Goal: Task Accomplishment & Management: Complete application form

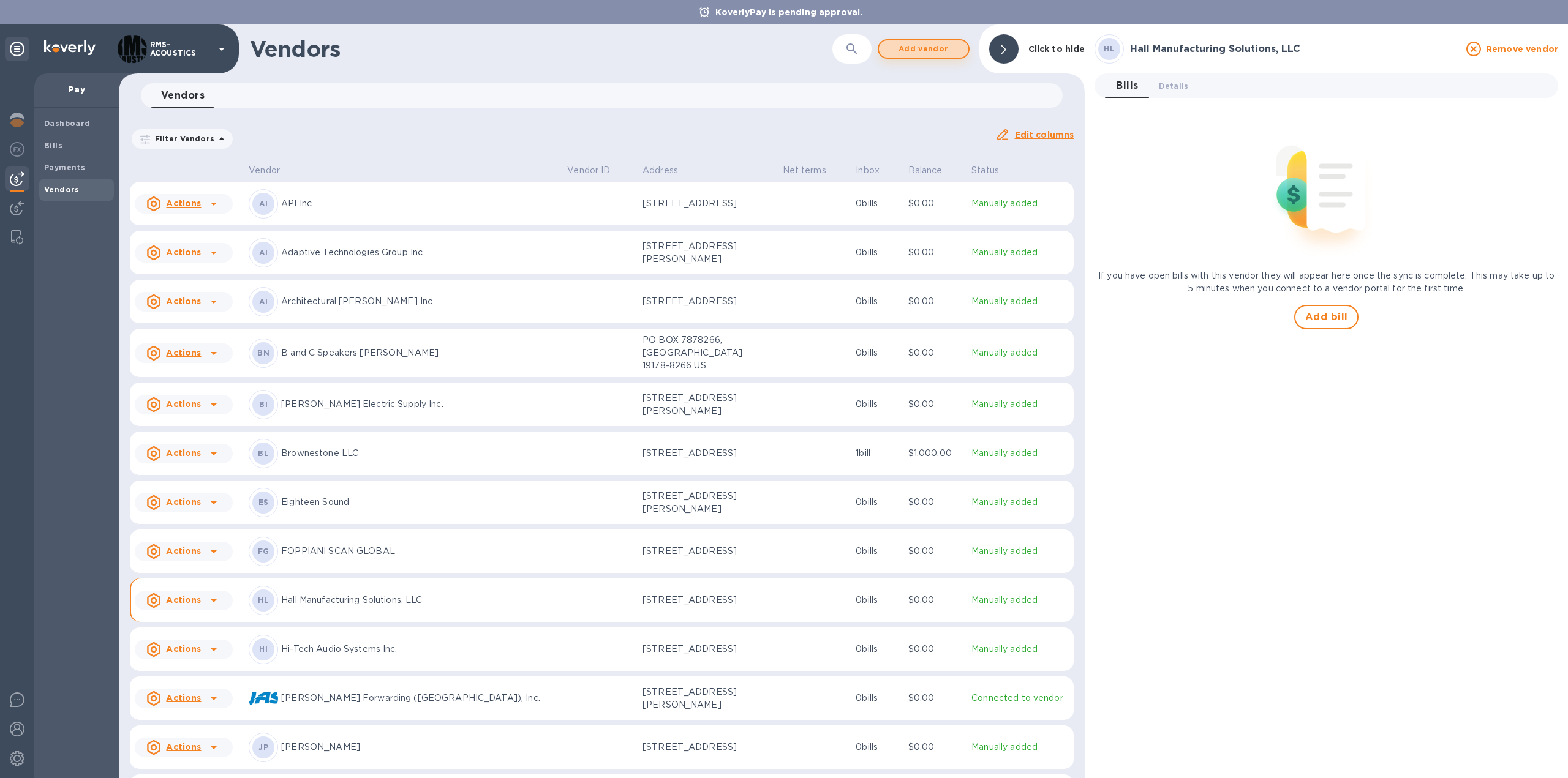
click at [935, 42] on span "Add vendor" at bounding box center [924, 48] width 70 height 14
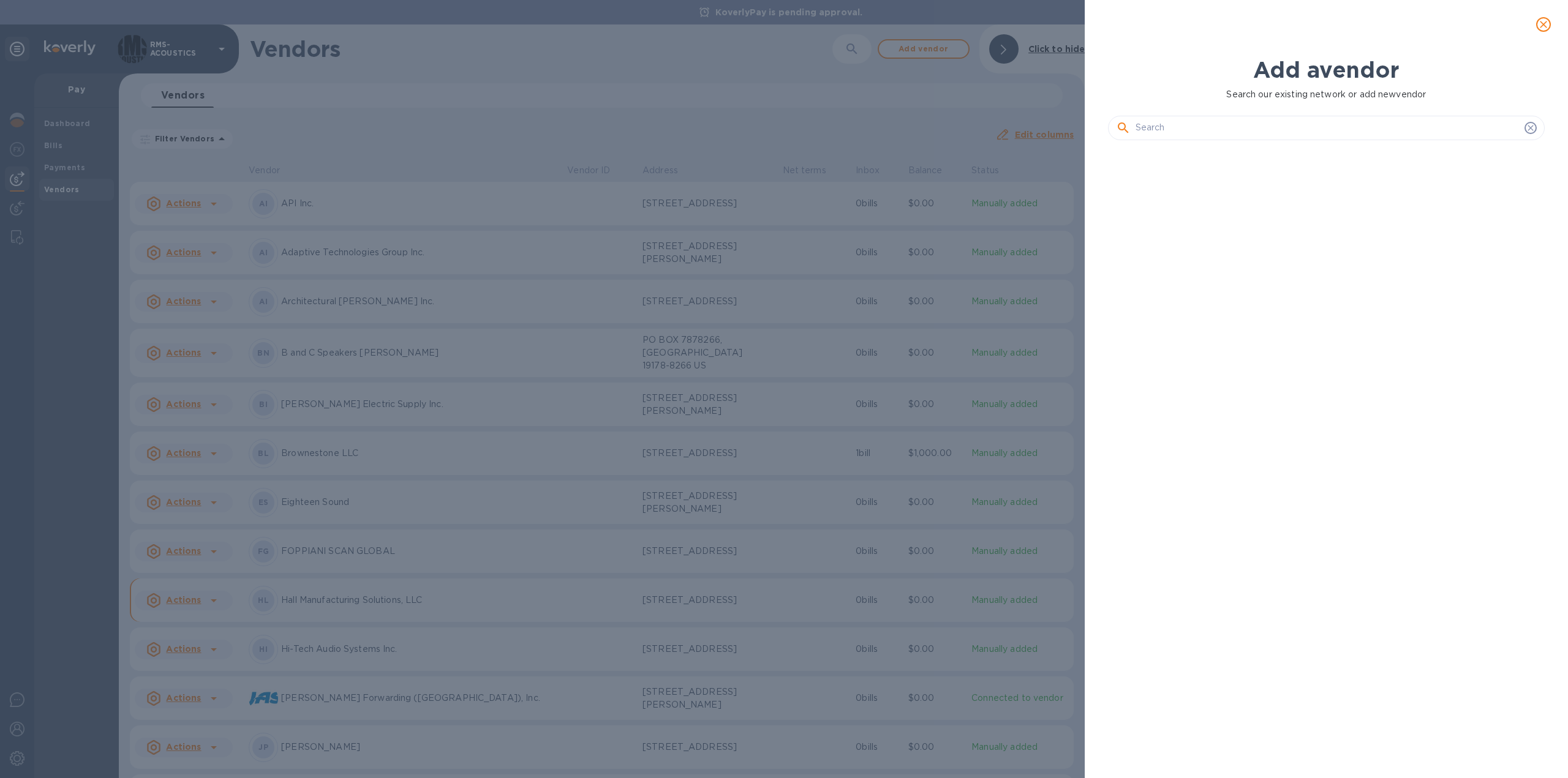
scroll to position [586, 441]
click at [1191, 124] on input "text" at bounding box center [1327, 128] width 384 height 18
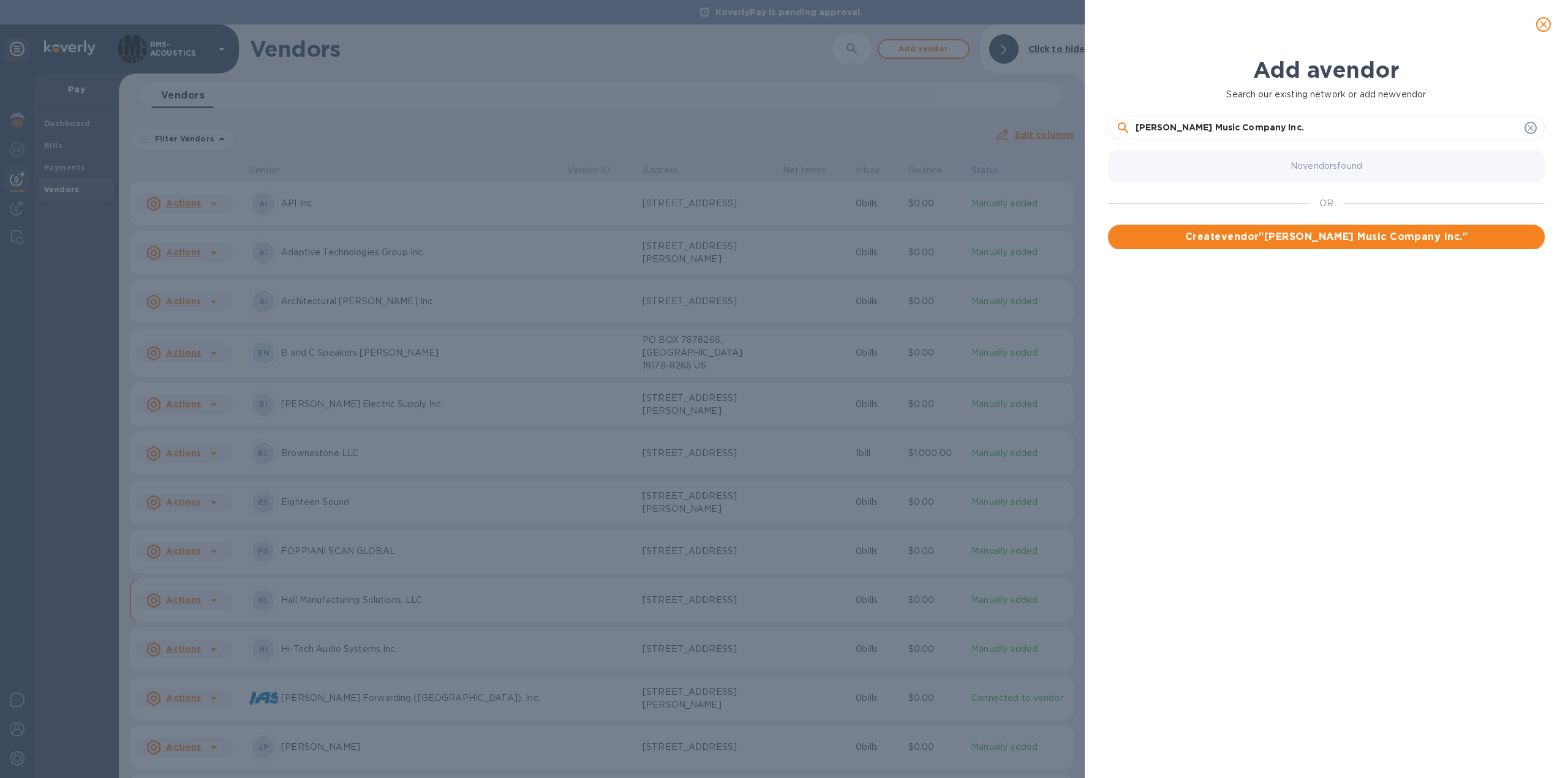
type input "[PERSON_NAME] Music Company Inc."
click at [1189, 245] on button "Create vendor " [PERSON_NAME] Music Company Inc. "" at bounding box center [1326, 237] width 437 height 24
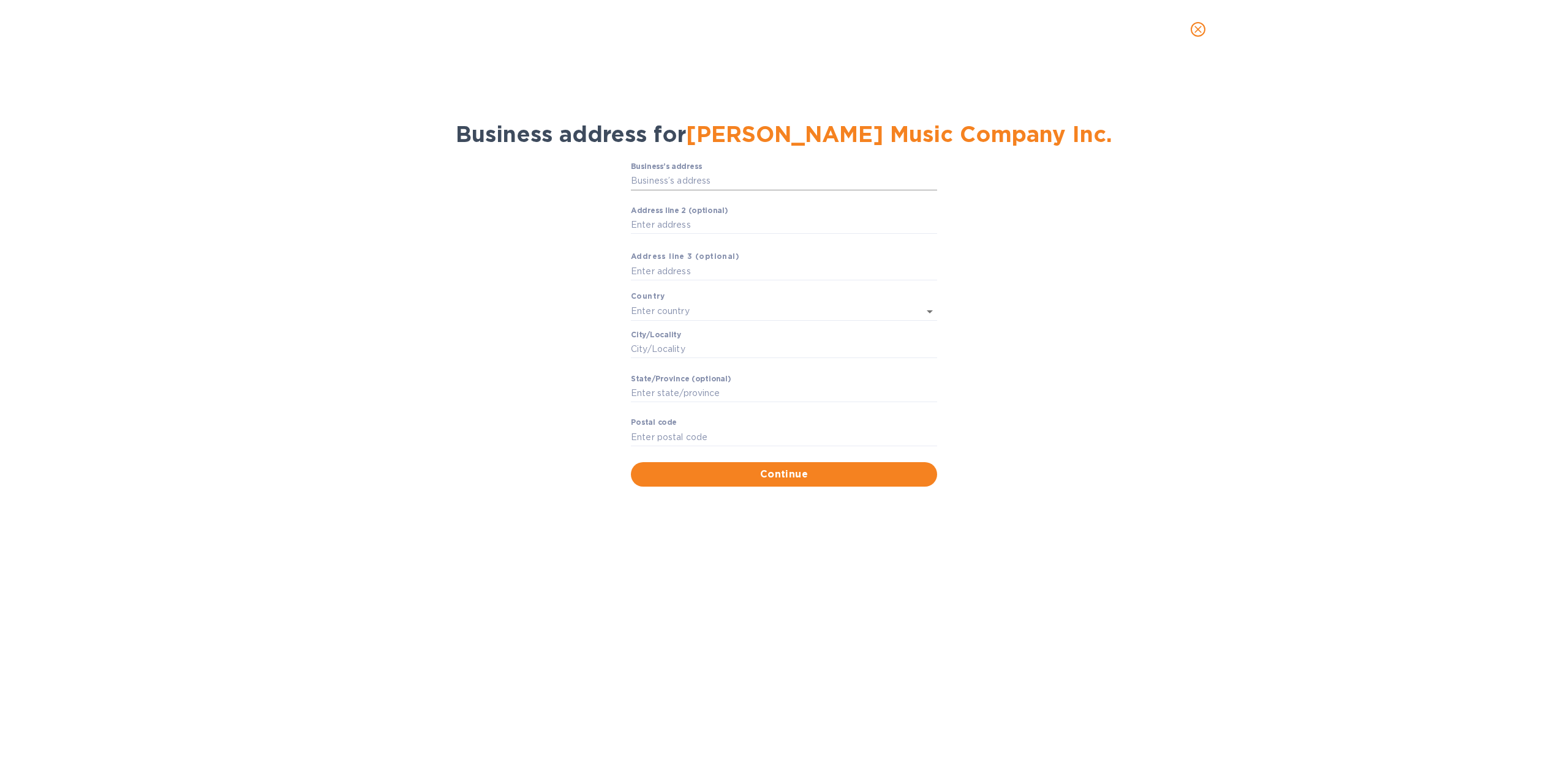
click at [645, 179] on input "Business’s аddress" at bounding box center [784, 181] width 306 height 18
paste input "[STREET_ADDRESS][PERSON_NAME]"
type input "[STREET_ADDRESS][PERSON_NAME]"
type input "[GEOGRAPHIC_DATA]"
type input "NY"
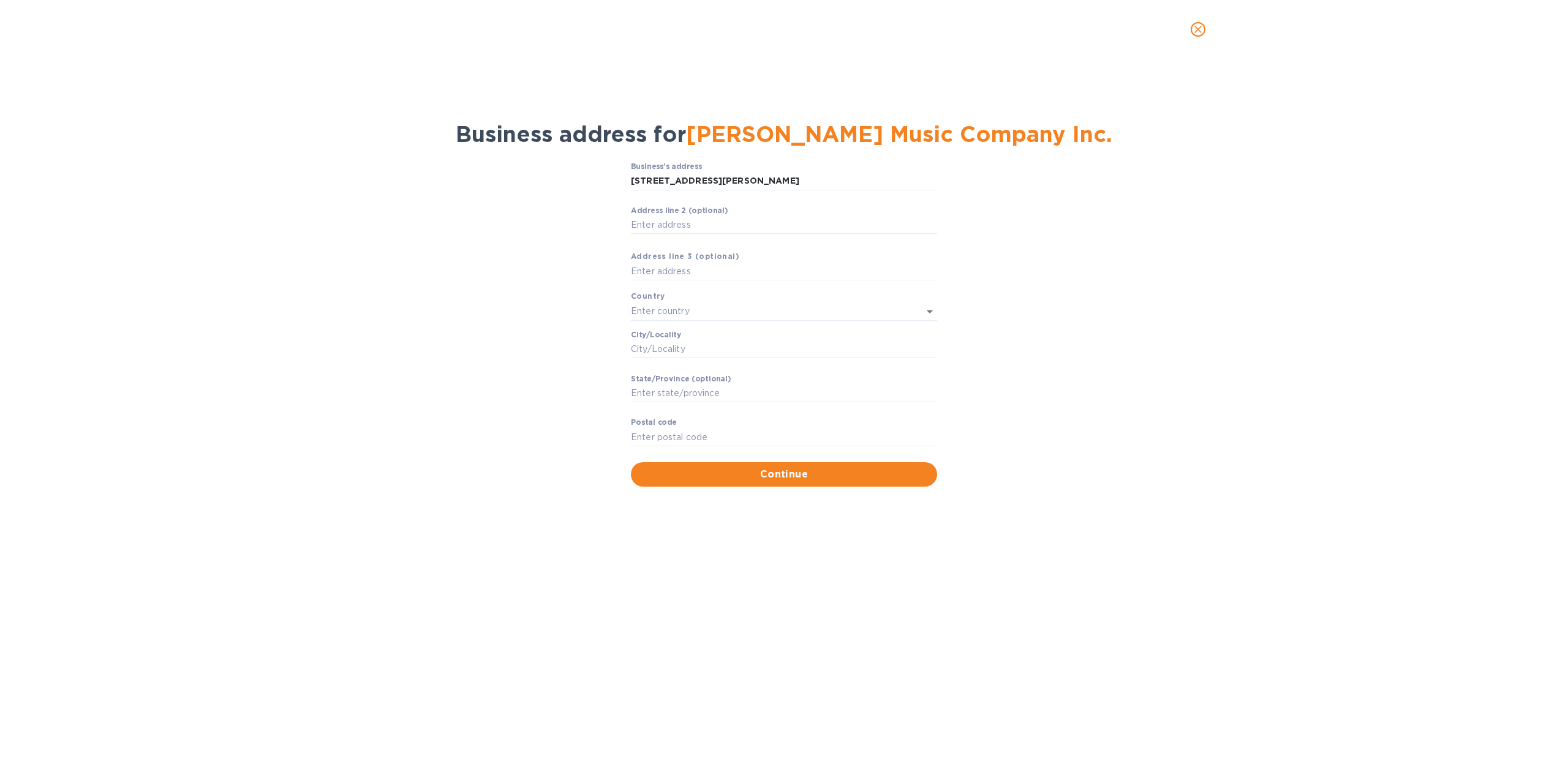
type input "11731"
type input "[GEOGRAPHIC_DATA]"
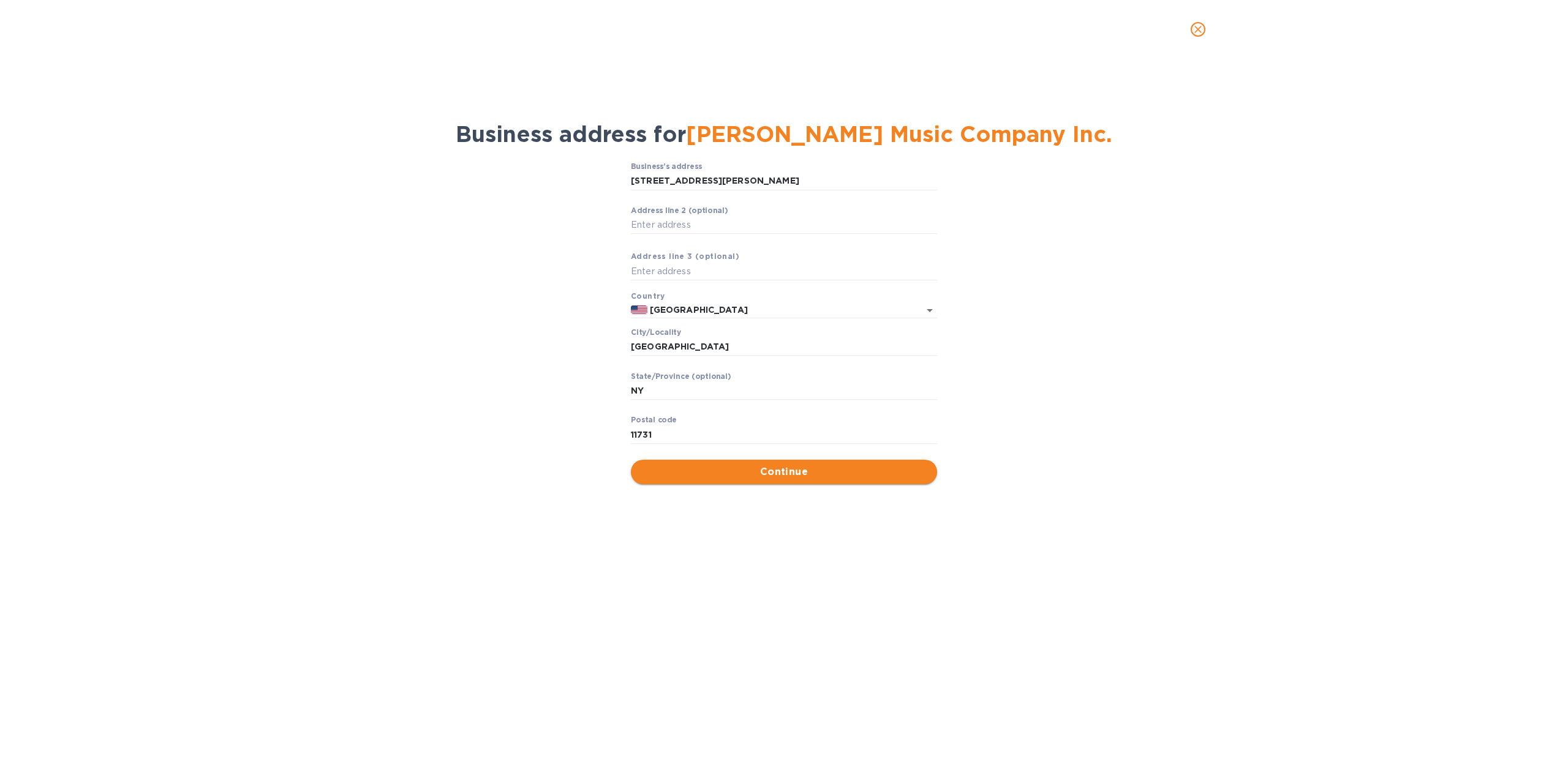
click at [851, 482] on button "Continue" at bounding box center [784, 472] width 306 height 24
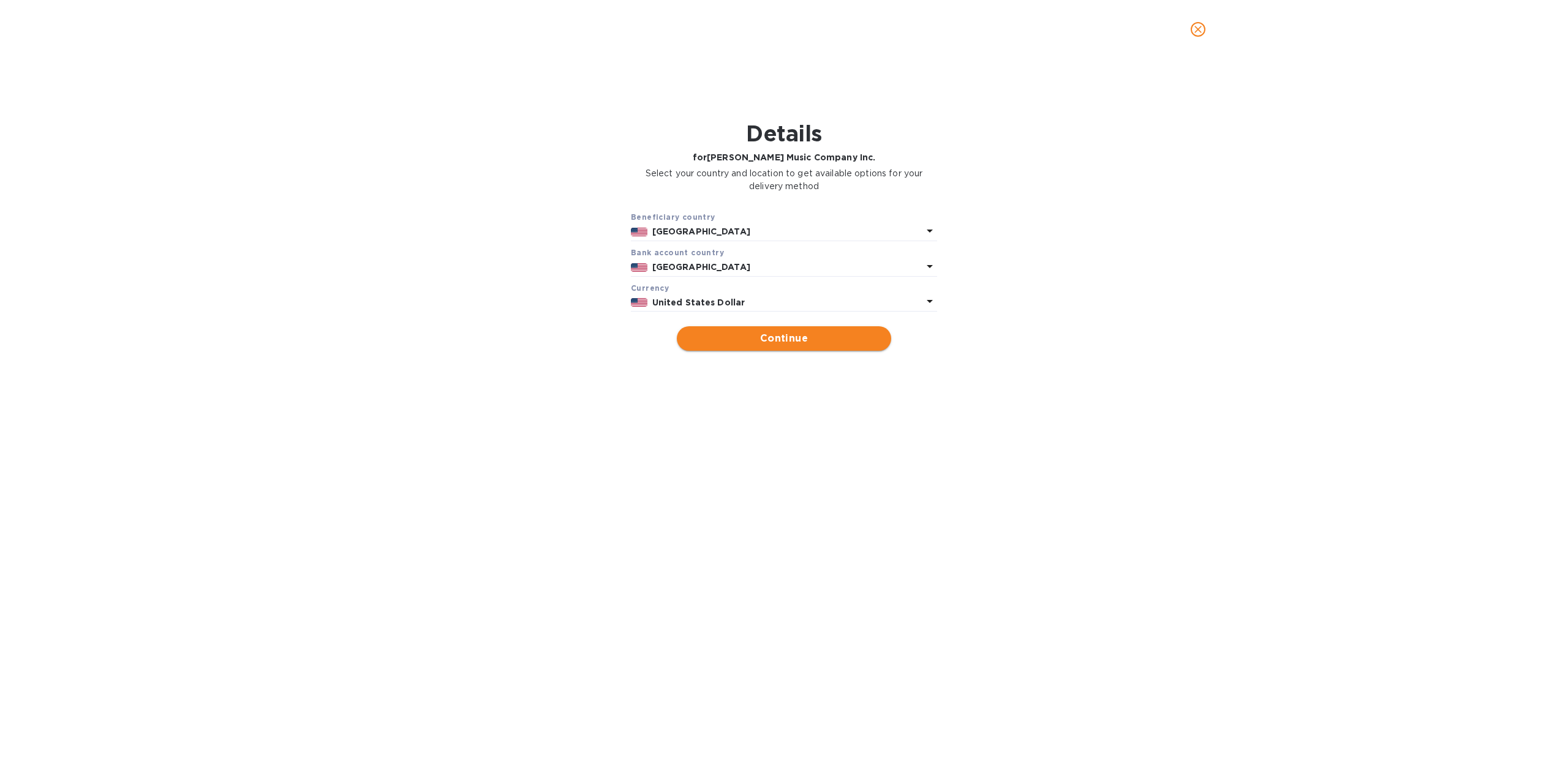
click at [793, 335] on span "Continue" at bounding box center [784, 338] width 195 height 14
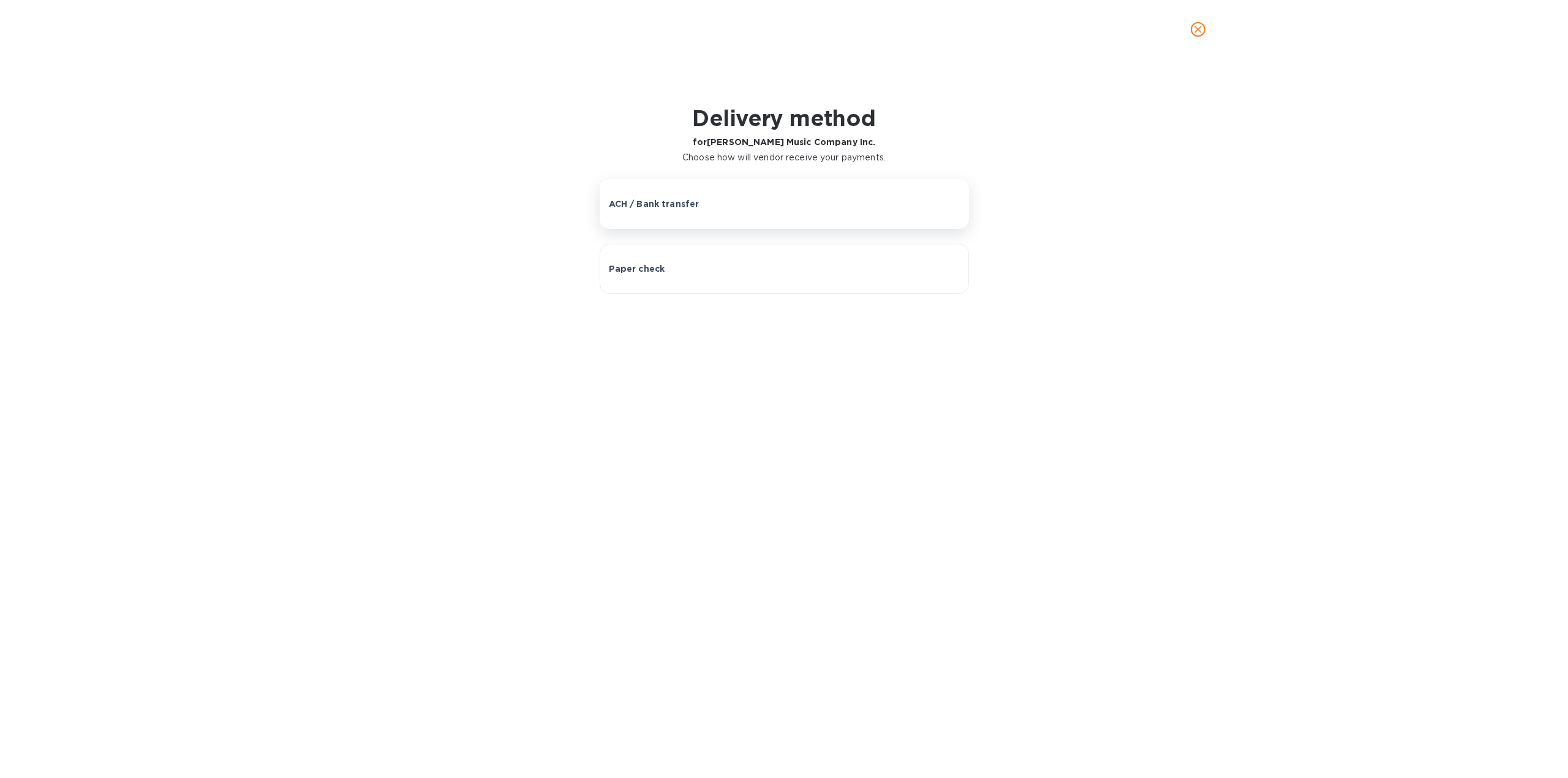
click at [672, 198] on p "ACH / Bank transfer" at bounding box center [654, 204] width 91 height 12
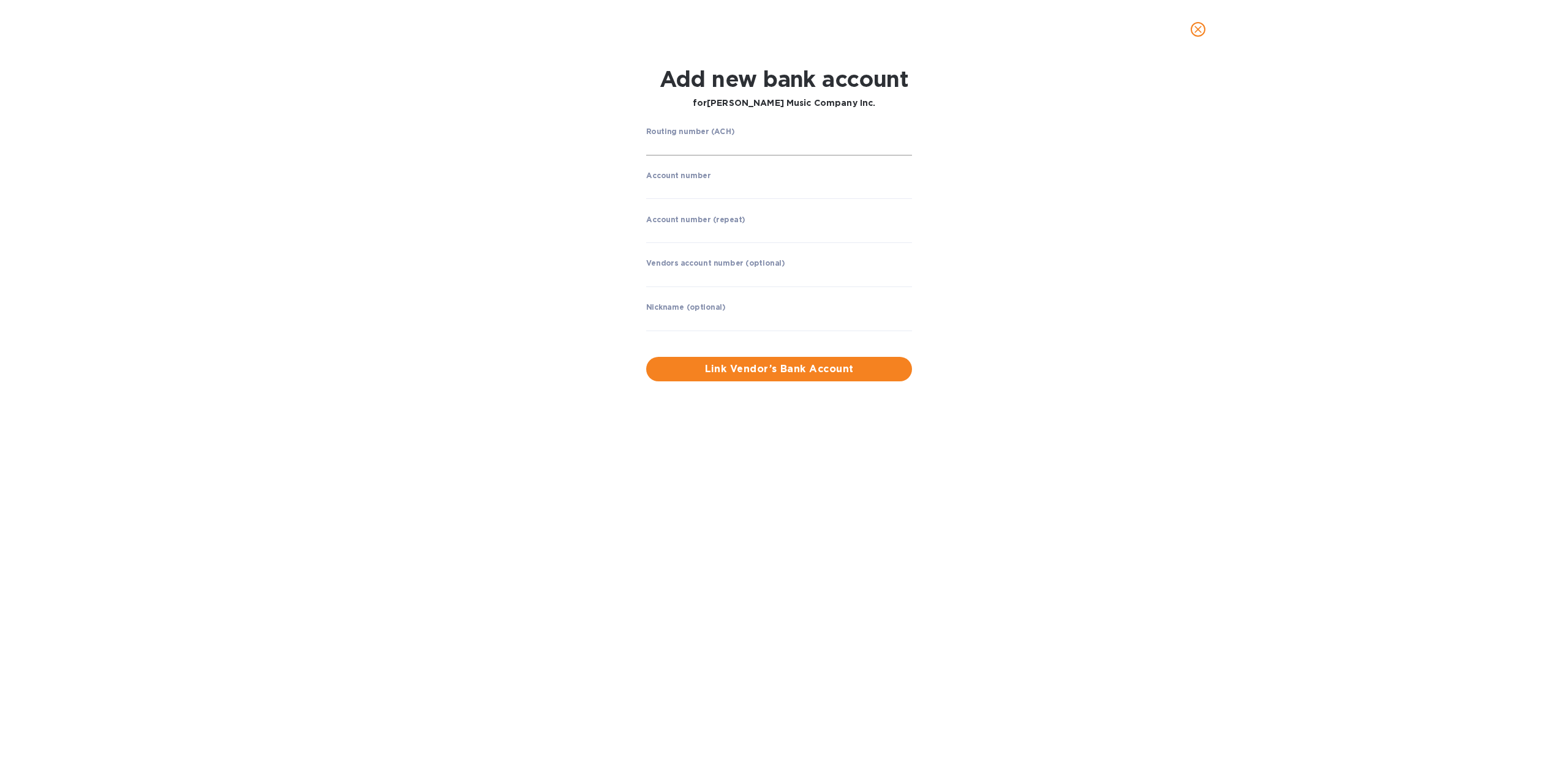
click at [695, 145] on input "string" at bounding box center [778, 146] width 266 height 18
click at [689, 148] on input "string" at bounding box center [778, 146] width 266 height 18
type input "021000021"
click at [686, 190] on input "string" at bounding box center [778, 190] width 266 height 18
type input "892100729"
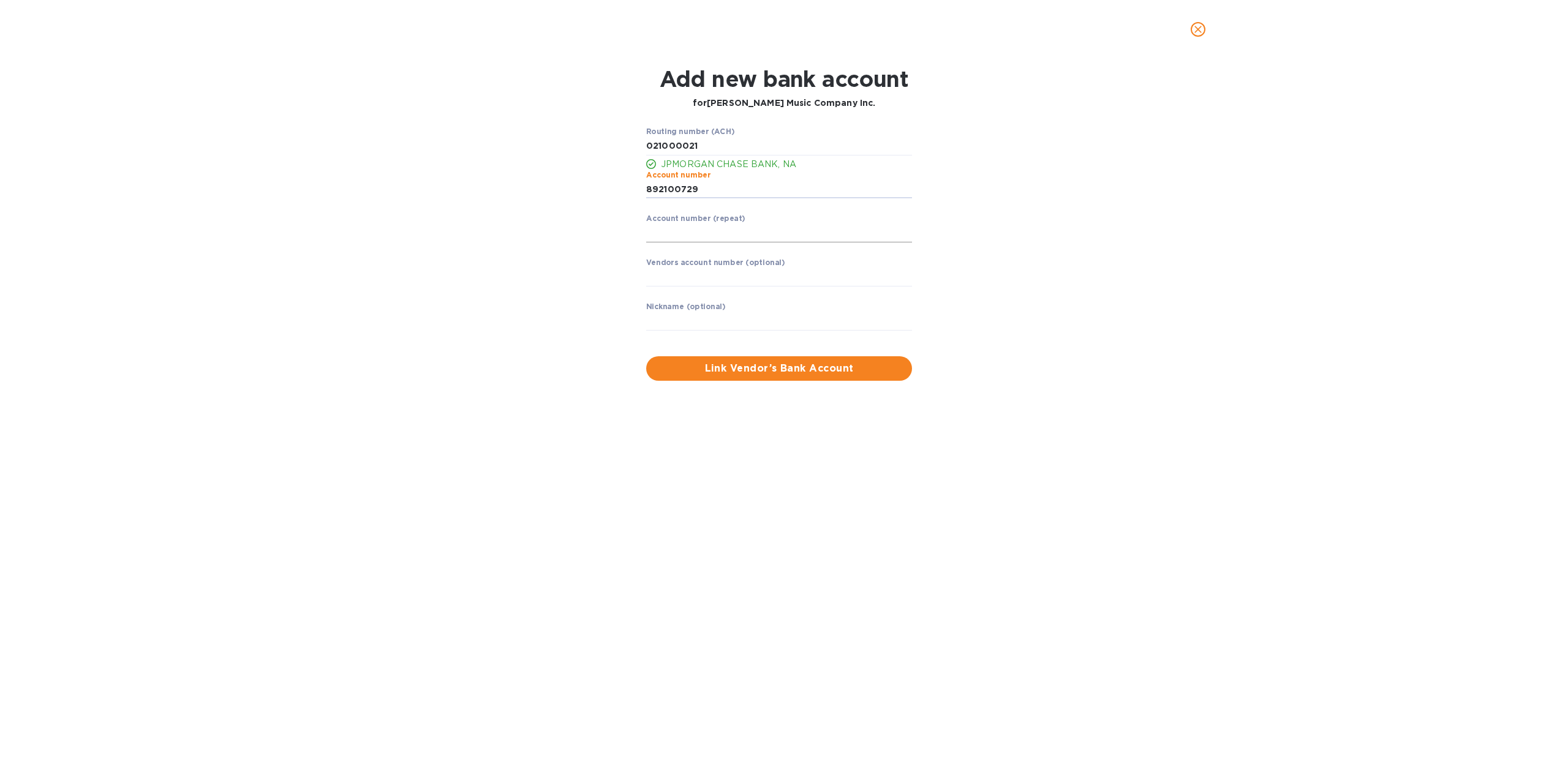
click at [681, 239] on input "string" at bounding box center [778, 233] width 266 height 18
type input "892100729"
click at [722, 274] on input "text" at bounding box center [778, 277] width 266 height 18
click at [662, 320] on input "text" at bounding box center [778, 322] width 266 height 18
type input "[PERSON_NAME] MUSIC KM"
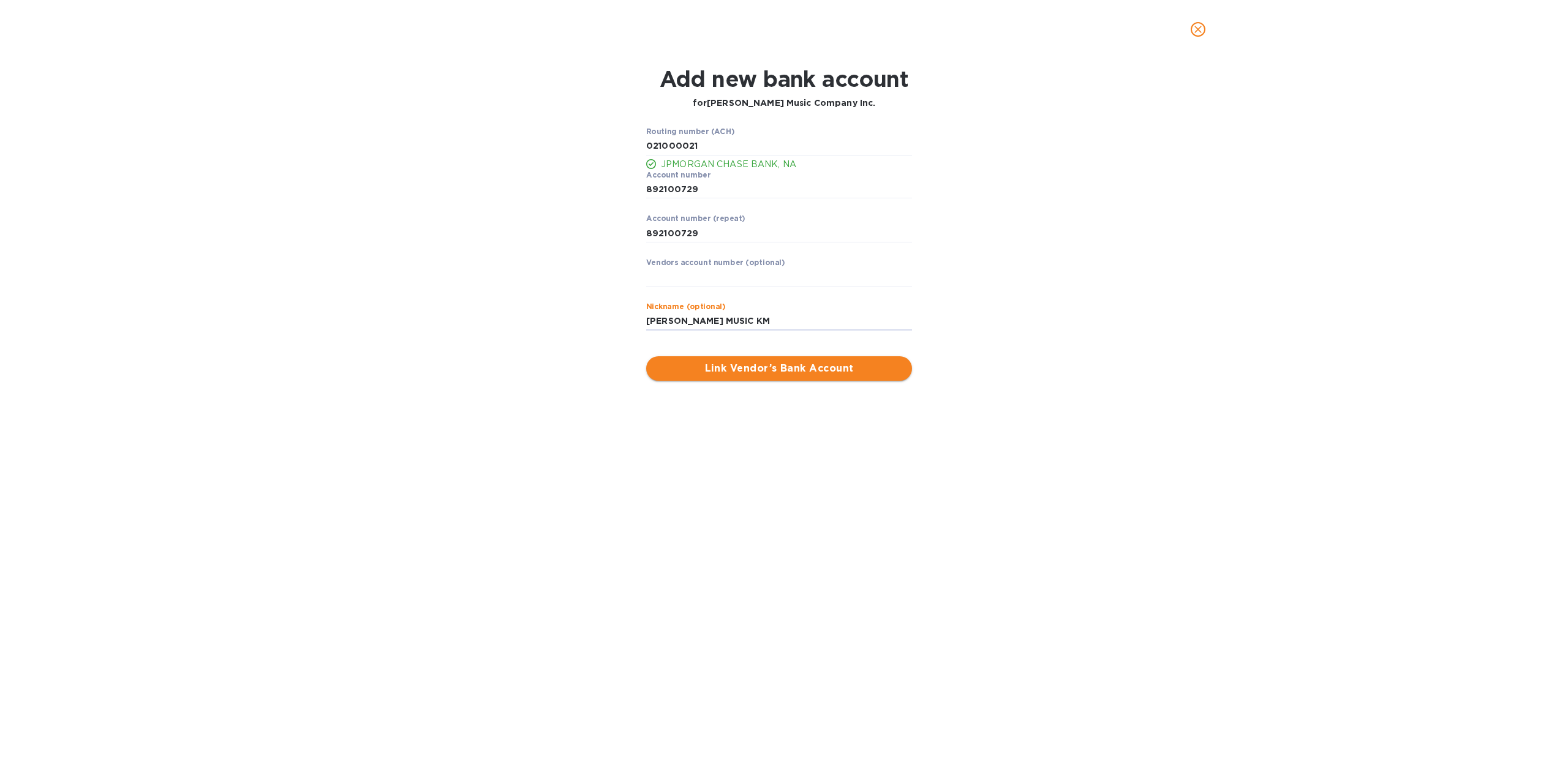
click at [759, 378] on button "Link Vendor’s Bank Account" at bounding box center [778, 369] width 266 height 24
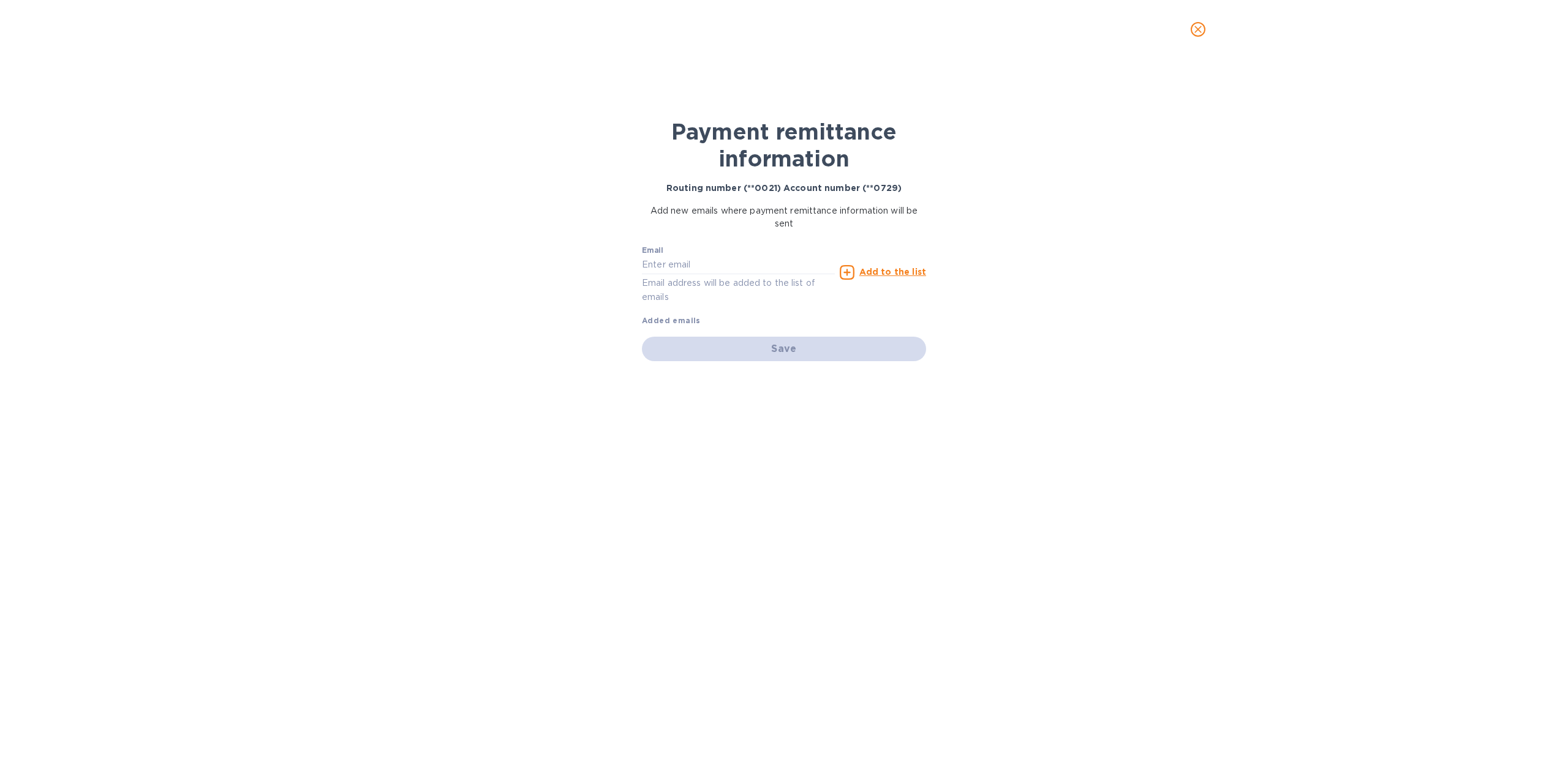
click at [675, 253] on div "Email Email address will be added to the list of emails" at bounding box center [738, 275] width 193 height 58
click at [681, 258] on input "text" at bounding box center [738, 265] width 193 height 18
paste input "[EMAIL_ADDRESS][DOMAIN_NAME]"
type input "[EMAIL_ADDRESS][DOMAIN_NAME]"
click at [888, 267] on u "Add to the list" at bounding box center [893, 272] width 67 height 10
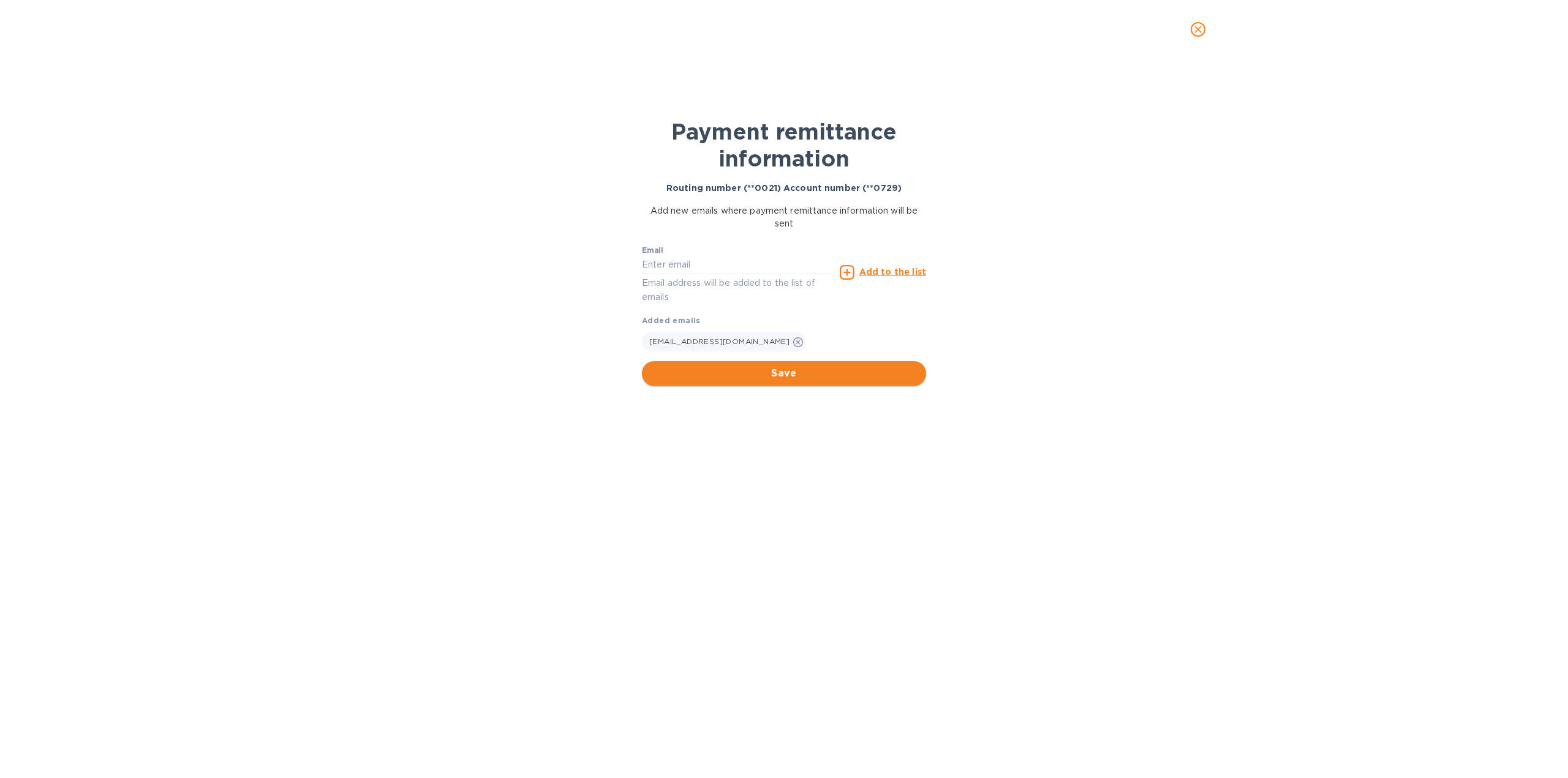
click at [793, 370] on span "Save" at bounding box center [784, 373] width 264 height 14
